Goal: Transaction & Acquisition: Purchase product/service

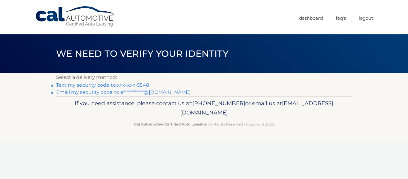
click at [69, 87] on link "Text my security code to xxx-xxx-5548" at bounding box center [102, 85] width 93 height 6
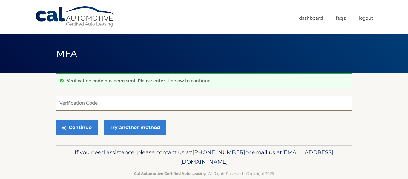
click at [103, 105] on input "Verification Code" at bounding box center [204, 103] width 296 height 15
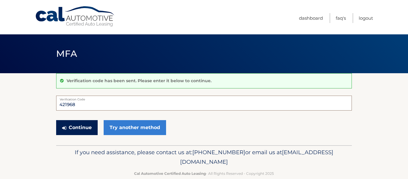
type input "421968"
click at [83, 126] on button "Continue" at bounding box center [77, 127] width 42 height 15
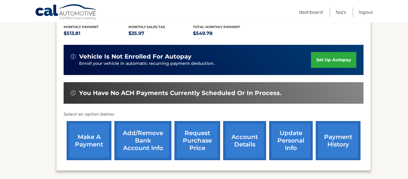
scroll to position [140, 0]
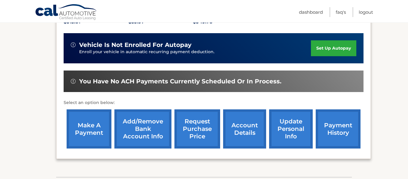
click at [96, 133] on link "make a payment" at bounding box center [89, 128] width 45 height 39
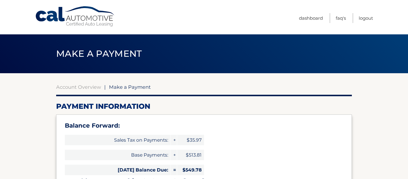
select select "MGQ3MTI0NzUtZDI4My00MzNmLWJjYTMtYzI5ZDRmNDcyZmRj"
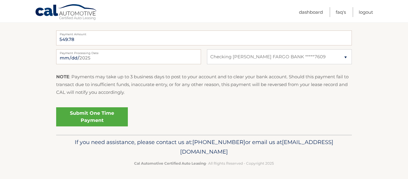
scroll to position [289, 0]
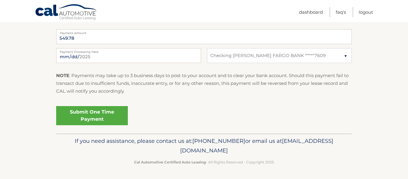
click at [100, 116] on link "Submit One Time Payment" at bounding box center [92, 115] width 72 height 19
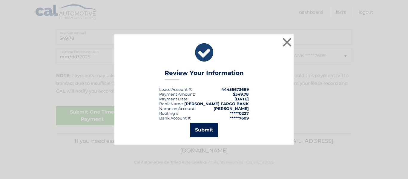
click at [204, 130] on button "Submit" at bounding box center [204, 130] width 28 height 14
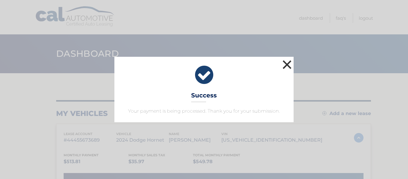
click at [286, 64] on button "×" at bounding box center [287, 65] width 12 height 12
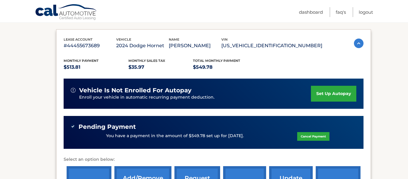
scroll to position [186, 0]
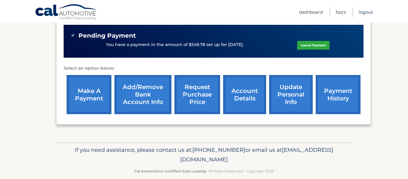
click at [366, 14] on link "Logout" at bounding box center [366, 12] width 14 height 10
